Goal: Information Seeking & Learning: Find specific page/section

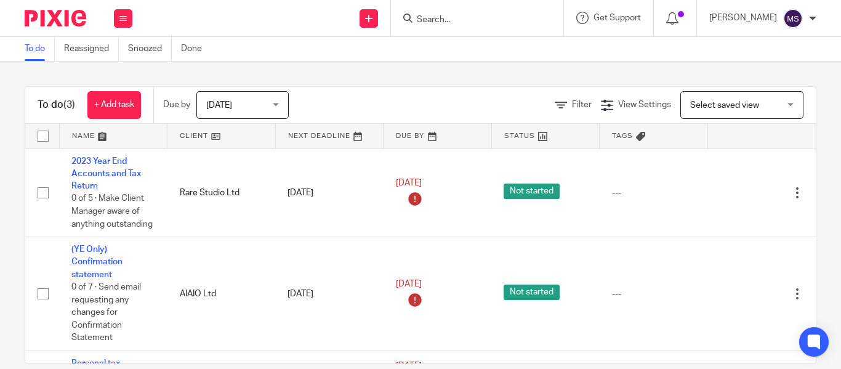
click at [415, 24] on input "Search" at bounding box center [470, 20] width 111 height 11
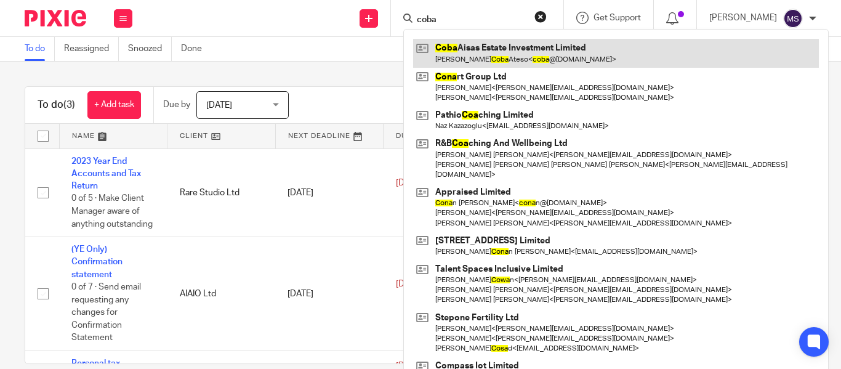
type input "coba"
click at [463, 47] on link at bounding box center [616, 53] width 406 height 28
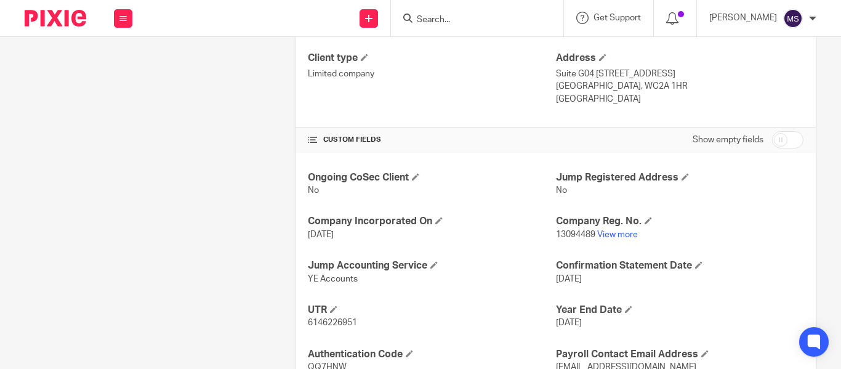
scroll to position [391, 0]
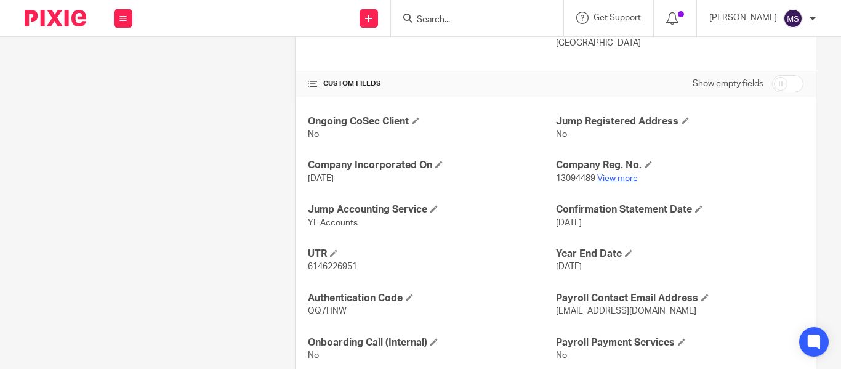
click at [613, 176] on link "View more" at bounding box center [617, 178] width 41 height 9
click at [415, 23] on input "Search" at bounding box center [470, 20] width 111 height 11
type input "n"
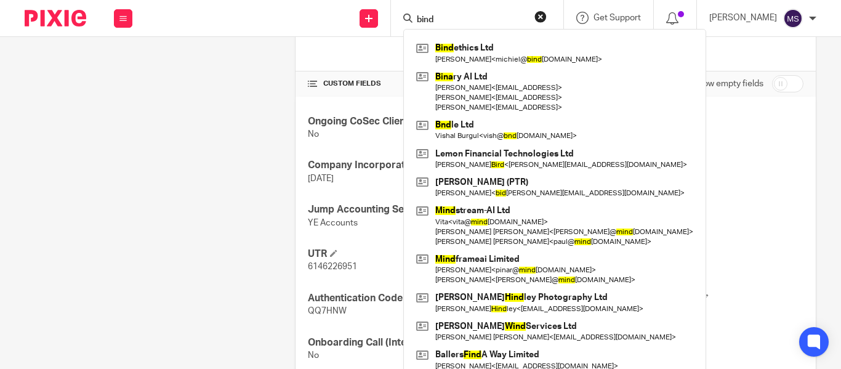
type input "bind"
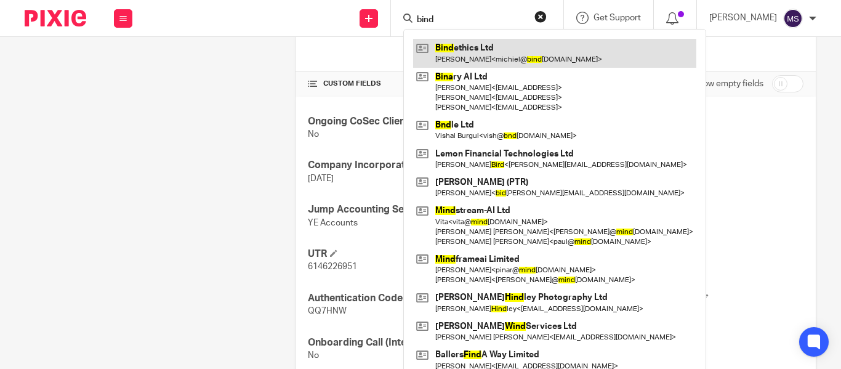
click at [477, 58] on link at bounding box center [554, 53] width 283 height 28
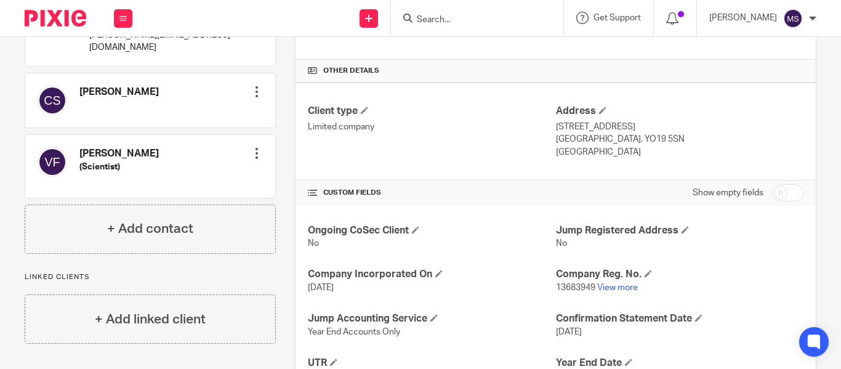
scroll to position [427, 0]
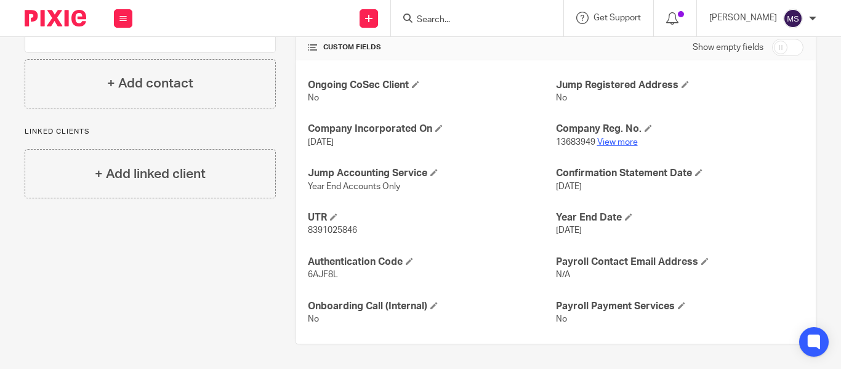
click at [609, 141] on link "View more" at bounding box center [617, 142] width 41 height 9
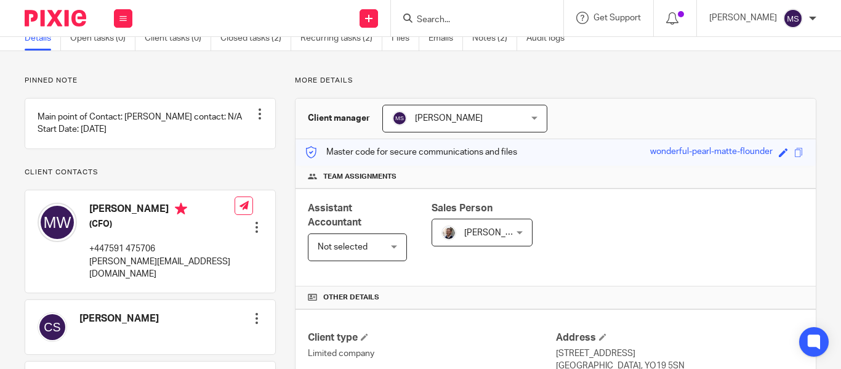
scroll to position [0, 0]
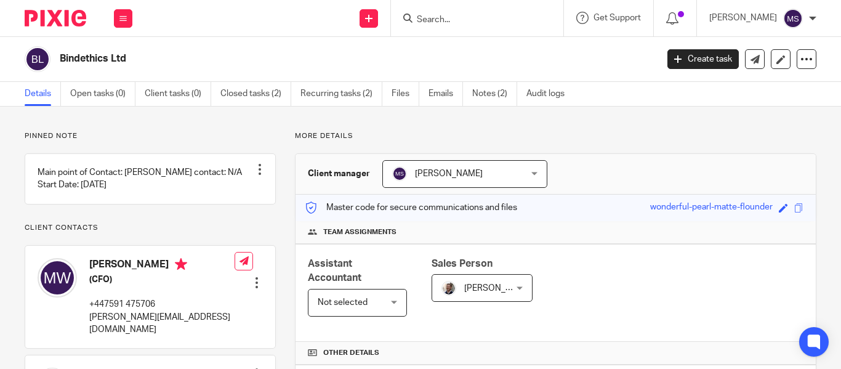
click at [105, 62] on h2 "Bindethics Ltd" at bounding box center [295, 58] width 471 height 13
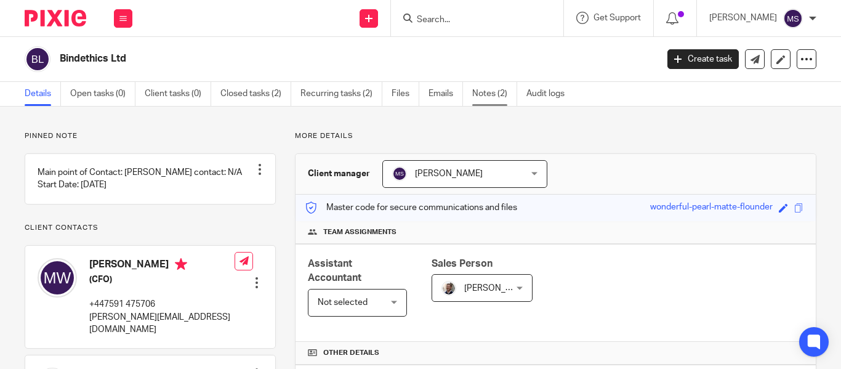
click at [486, 89] on link "Notes (2)" at bounding box center [494, 94] width 45 height 24
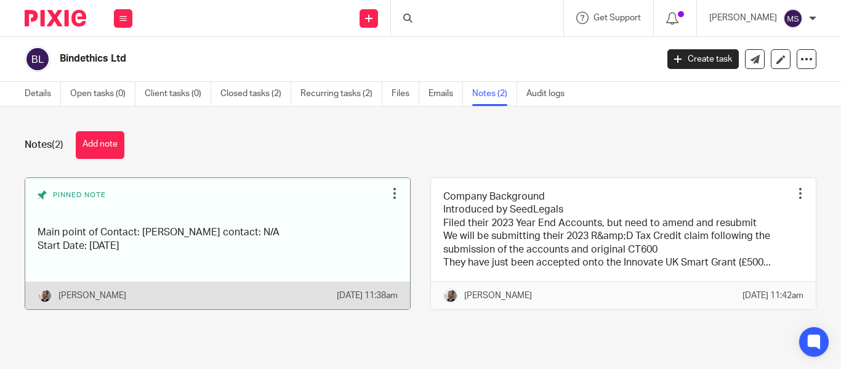
click at [220, 234] on link at bounding box center [217, 244] width 385 height 132
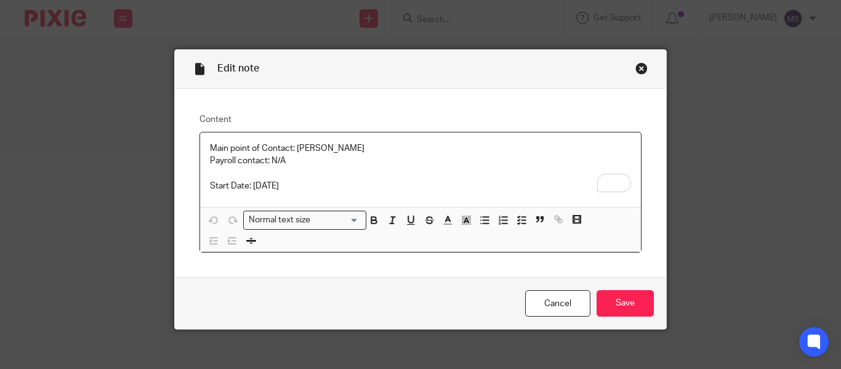
click at [636, 67] on div "Close this dialog window" at bounding box center [641, 68] width 12 height 12
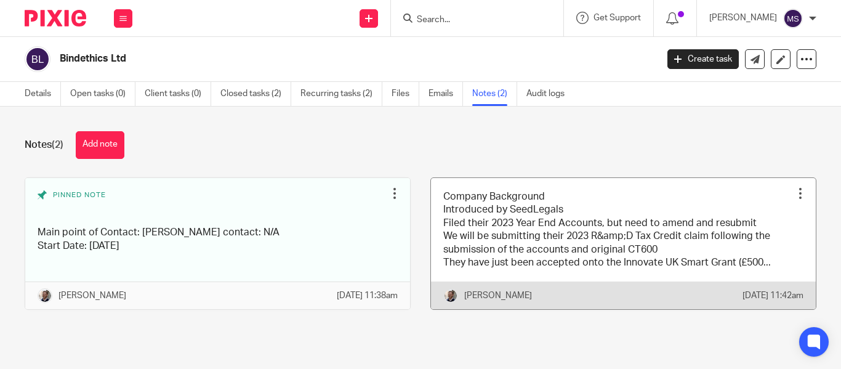
click at [487, 240] on link at bounding box center [623, 244] width 385 height 132
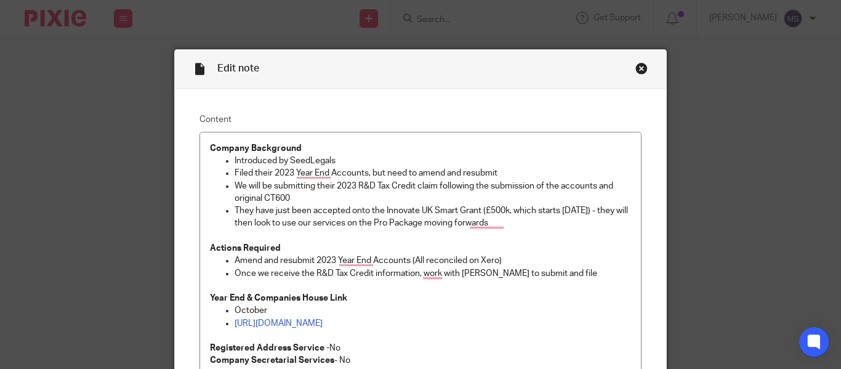
click at [635, 70] on div "Close this dialog window" at bounding box center [641, 68] width 12 height 12
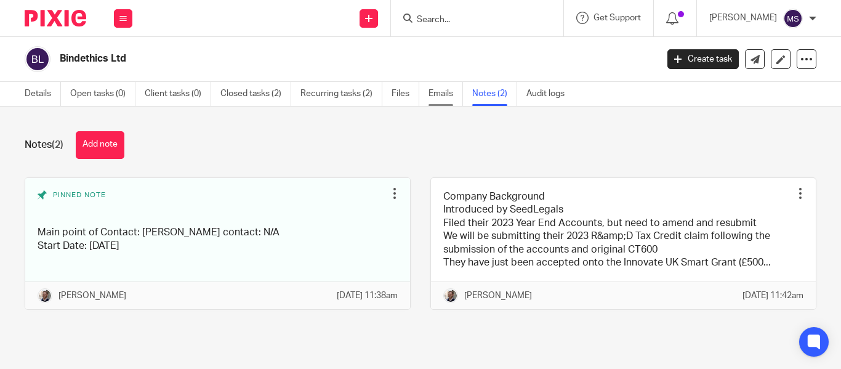
click at [440, 100] on link "Emails" at bounding box center [445, 94] width 34 height 24
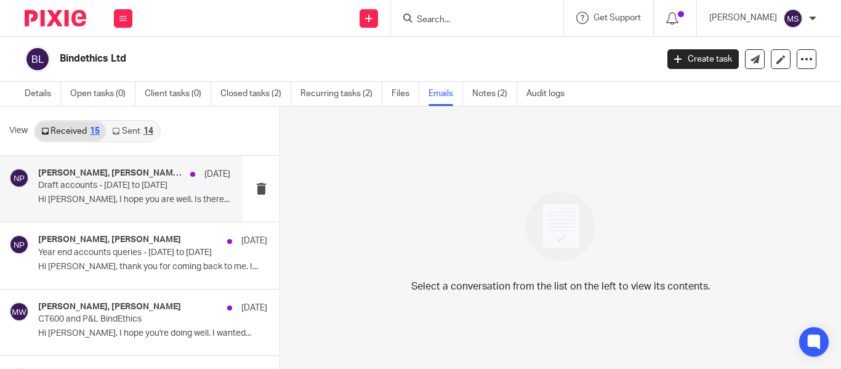
click at [124, 194] on p "Hi [PERSON_NAME], I hope you are well. Is there..." at bounding box center [134, 199] width 192 height 10
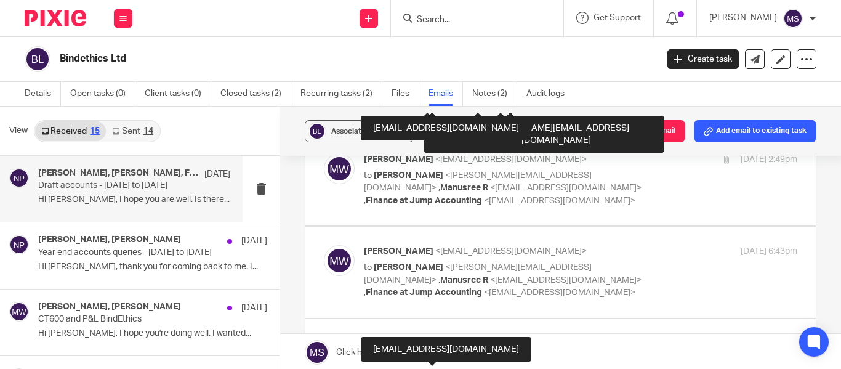
scroll to position [1920, 0]
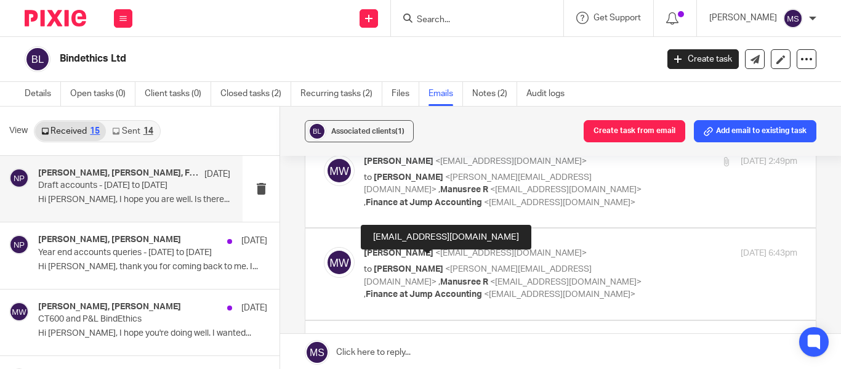
checkbox input "true"
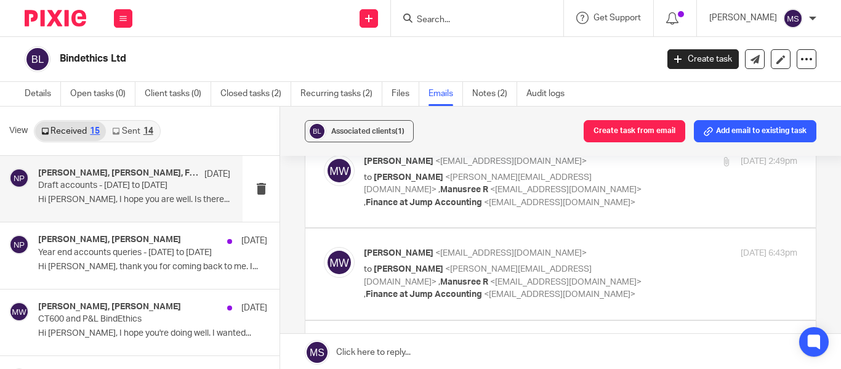
scroll to position [0, 0]
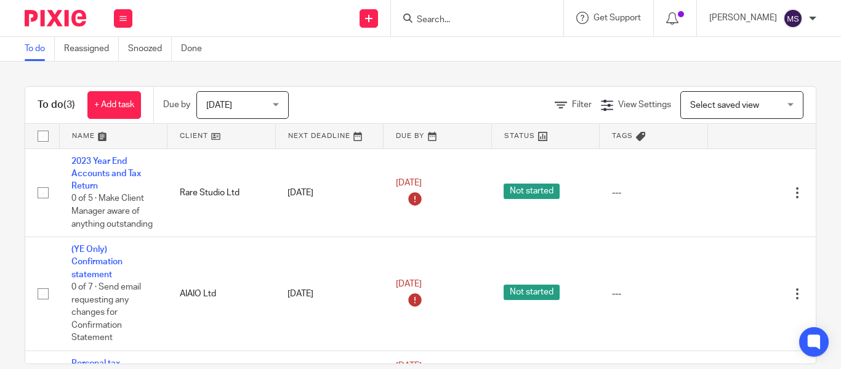
click at [415, 14] on form at bounding box center [480, 17] width 131 height 15
click at [415, 17] on input "Search" at bounding box center [470, 20] width 111 height 11
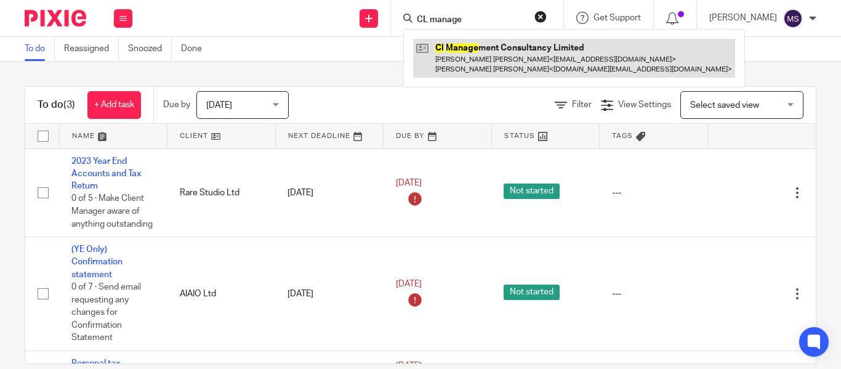
type input "CL manage"
click at [464, 67] on link at bounding box center [574, 58] width 322 height 38
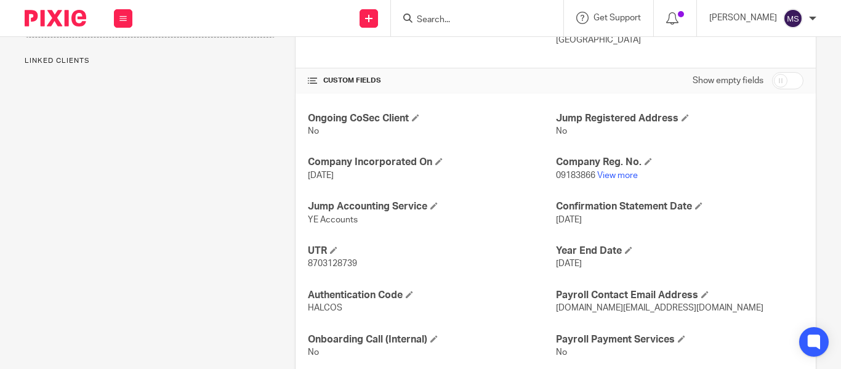
scroll to position [403, 0]
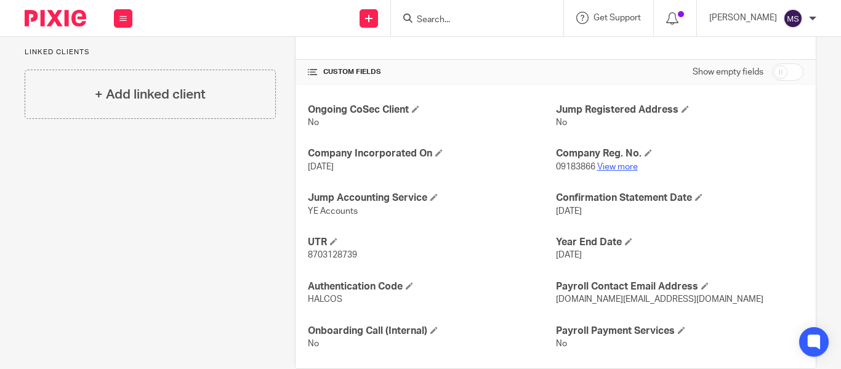
click at [612, 164] on link "View more" at bounding box center [617, 166] width 41 height 9
